Goal: Task Accomplishment & Management: Complete application form

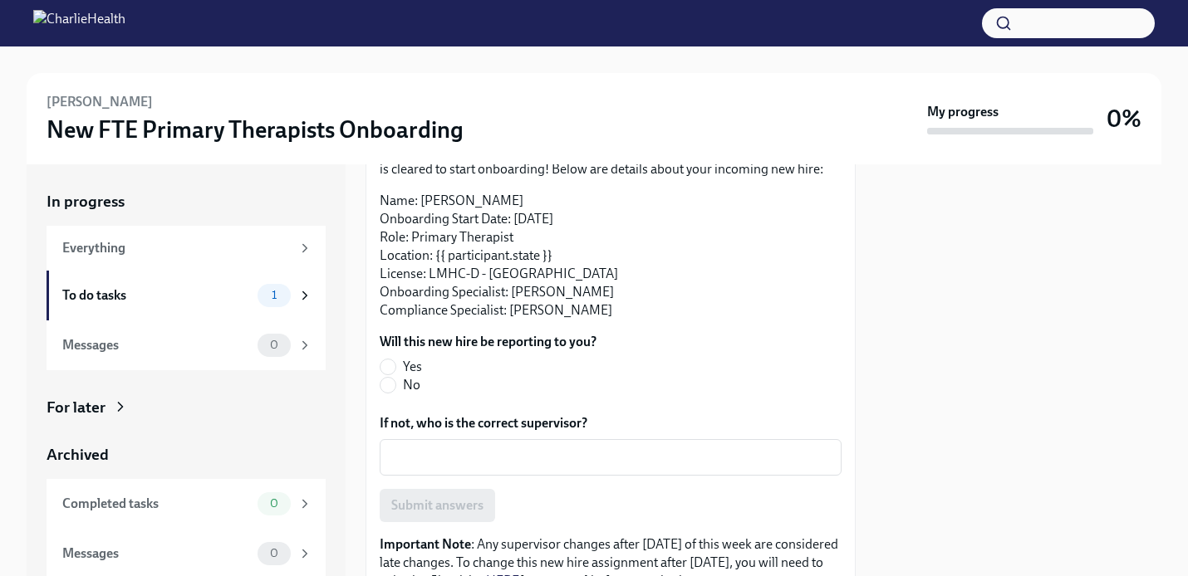
scroll to position [141, 0]
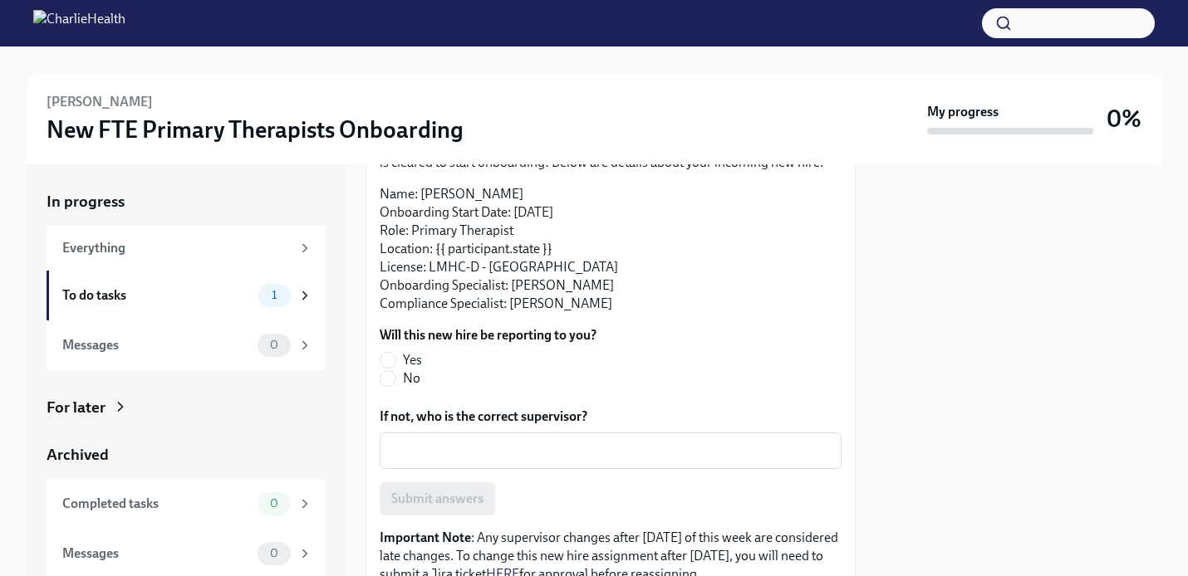
click at [411, 370] on span "Yes" at bounding box center [412, 360] width 19 height 18
click at [395, 368] on input "Yes" at bounding box center [387, 360] width 15 height 15
radio input "true"
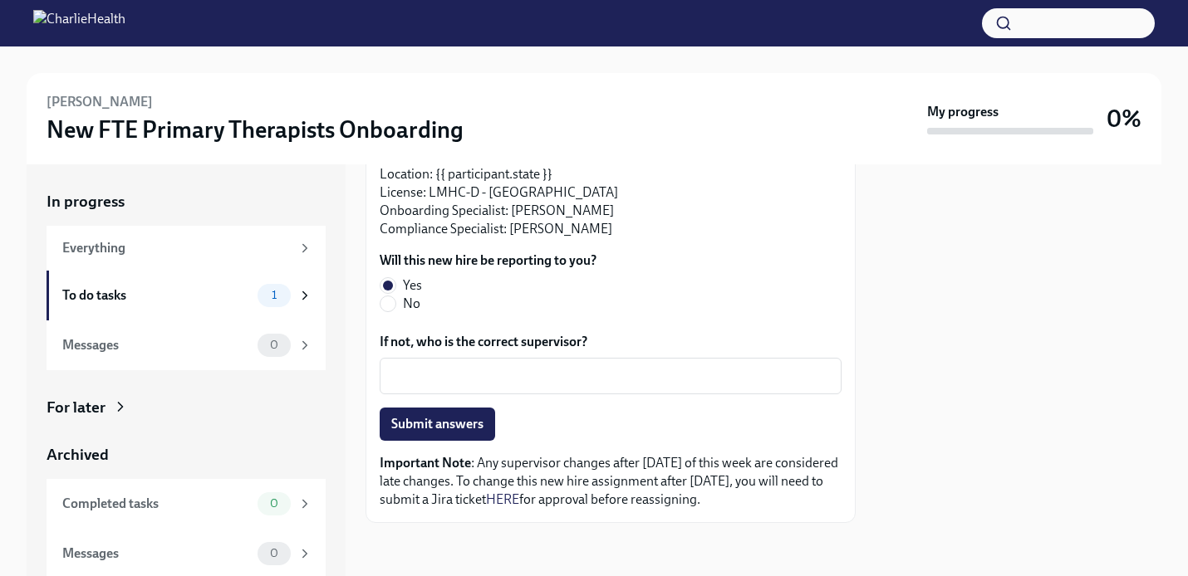
scroll to position [234, 0]
click at [456, 418] on span "Submit answers" at bounding box center [437, 424] width 92 height 17
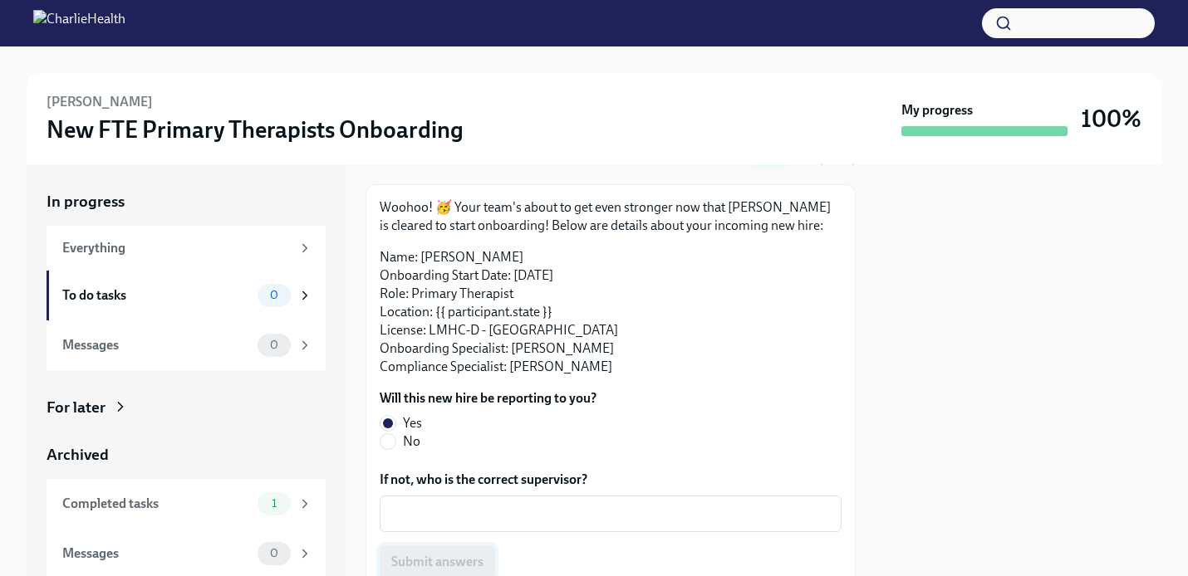
scroll to position [0, 0]
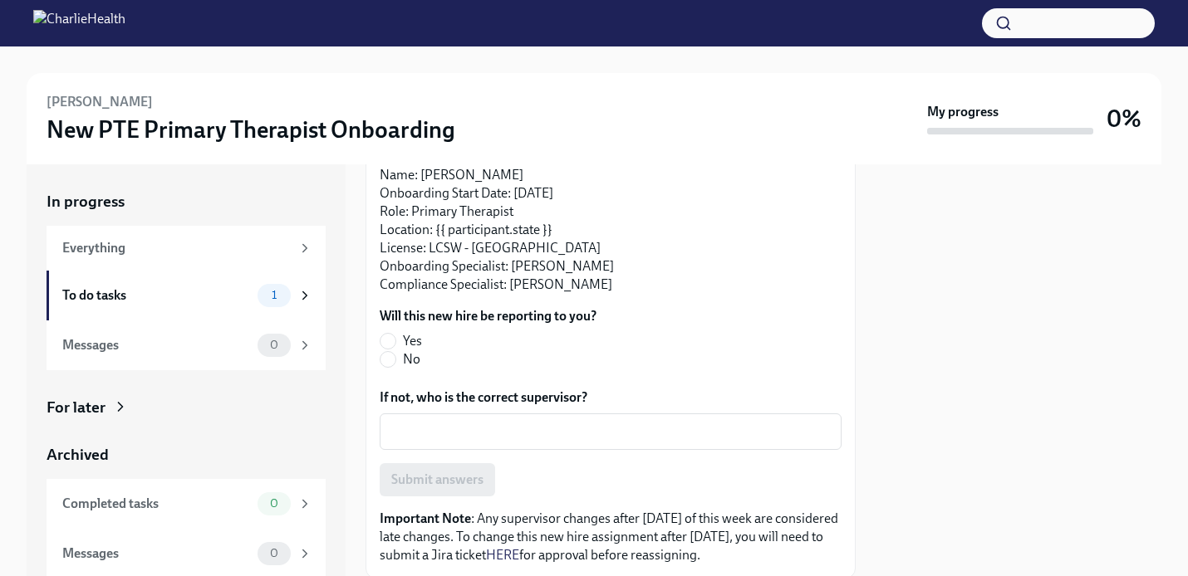
scroll to position [161, 0]
click at [406, 345] on span "Yes" at bounding box center [412, 340] width 19 height 18
click at [395, 345] on input "Yes" at bounding box center [387, 340] width 15 height 15
radio input "true"
click at [449, 483] on span "Submit answers" at bounding box center [437, 479] width 92 height 17
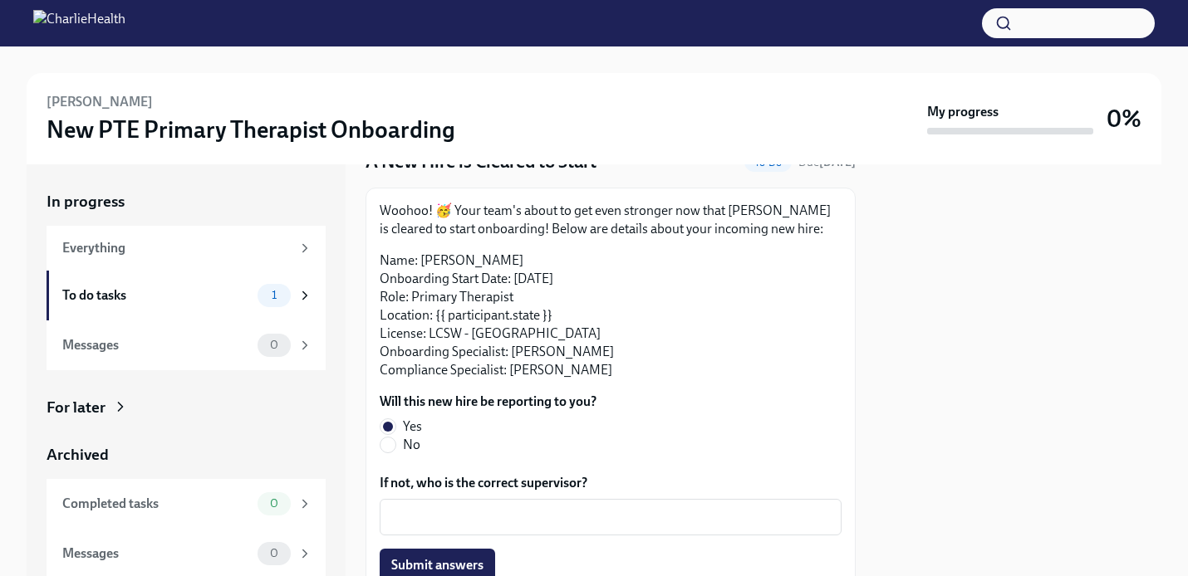
scroll to position [63, 0]
